Goal: Task Accomplishment & Management: Use online tool/utility

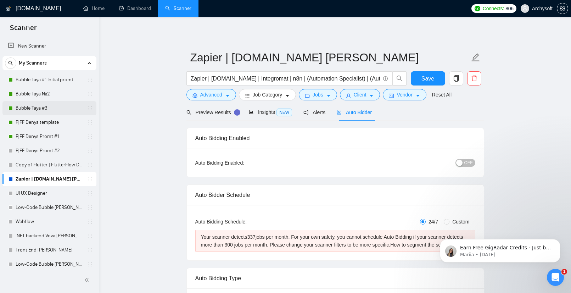
click at [46, 108] on link "Bubble Taya #3" at bounding box center [49, 108] width 67 height 14
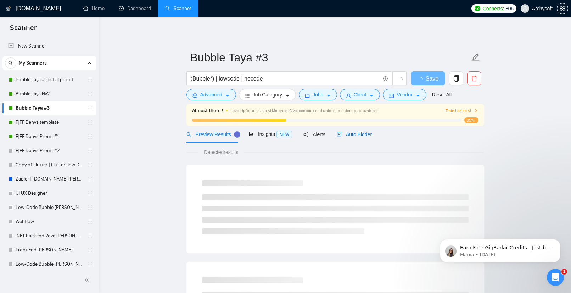
click at [359, 130] on div "Auto Bidder" at bounding box center [353, 134] width 35 height 8
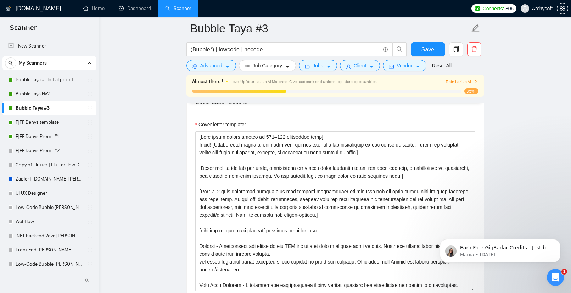
scroll to position [957, 0]
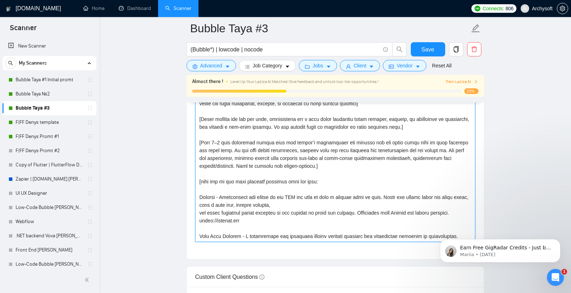
click at [291, 216] on textarea "Cover letter template:" at bounding box center [335, 161] width 280 height 159
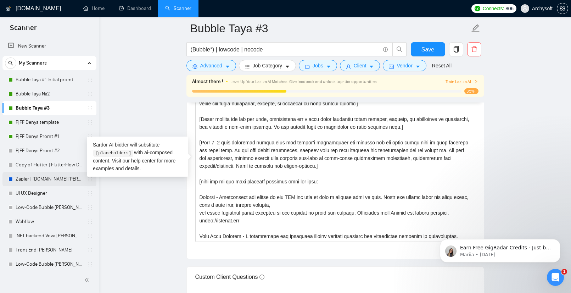
click at [42, 177] on link "Zapier | [DOMAIN_NAME] [PERSON_NAME]" at bounding box center [49, 179] width 67 height 14
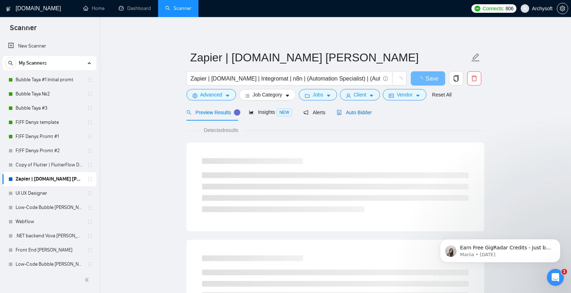
click at [360, 115] on div "Auto Bidder" at bounding box center [353, 112] width 35 height 8
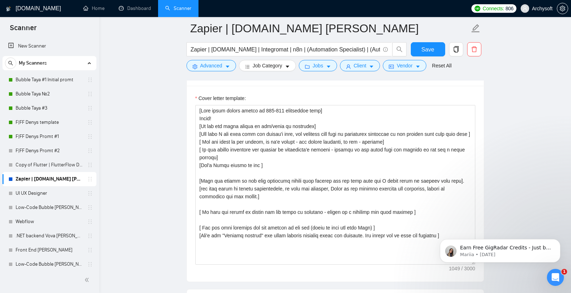
scroll to position [872, 0]
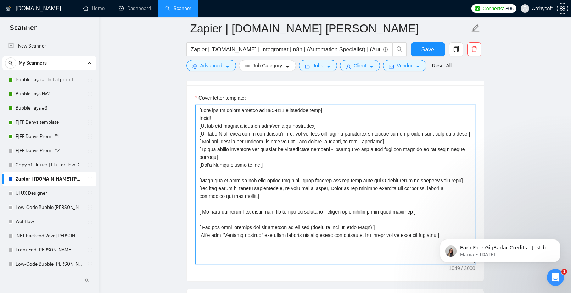
click at [258, 195] on textarea "Cover letter template:" at bounding box center [335, 183] width 280 height 159
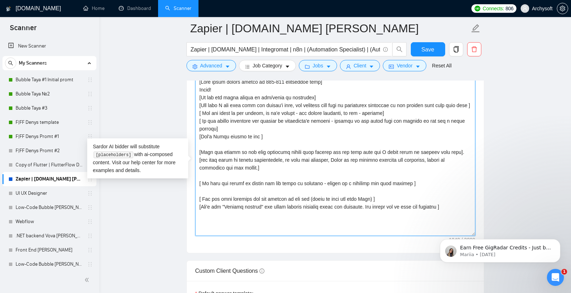
scroll to position [906, 0]
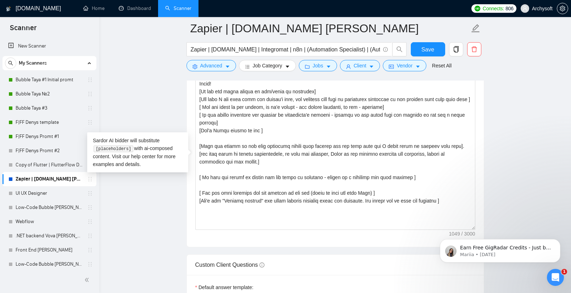
click at [514, 148] on main "Zapier | [DOMAIN_NAME] [PERSON_NAME] Zapier | [DOMAIN_NAME] | Integromat | n8n …" at bounding box center [335, 171] width 449 height 2099
